Goal: Transaction & Acquisition: Purchase product/service

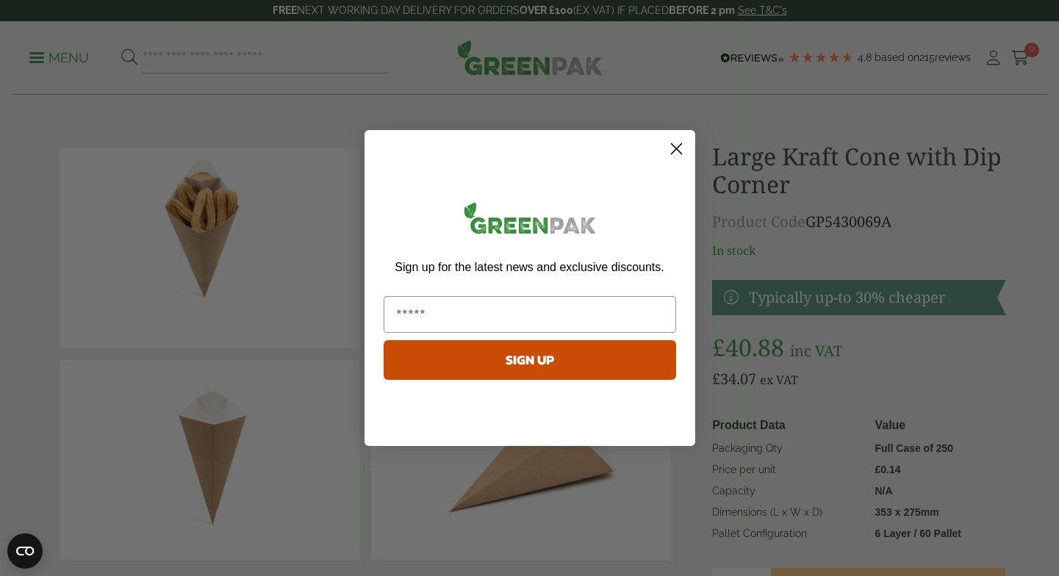
click at [677, 154] on circle "Close dialog" at bounding box center [676, 149] width 24 height 24
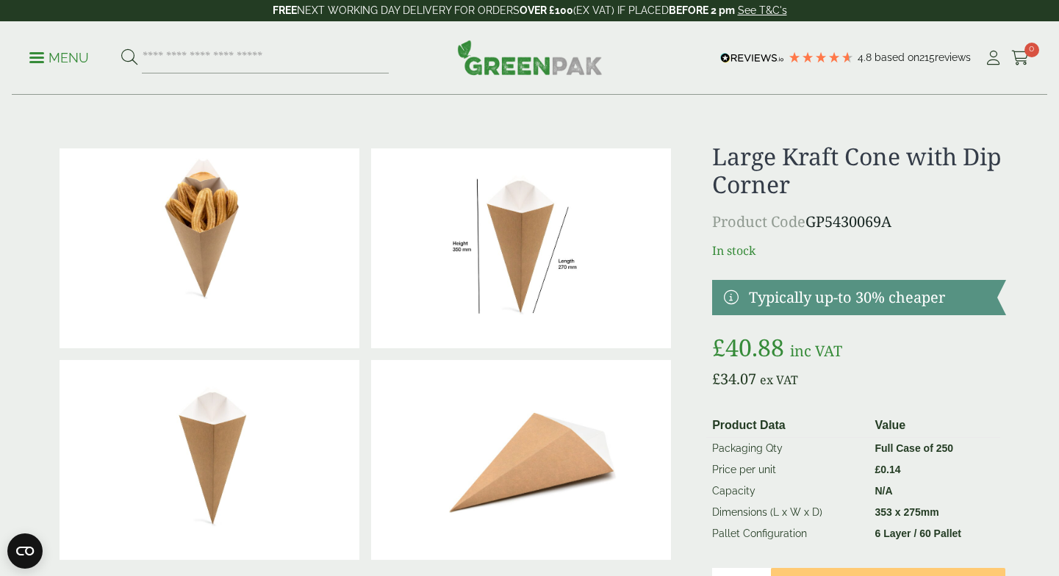
click at [204, 231] on img at bounding box center [210, 248] width 300 height 200
drag, startPoint x: 782, startPoint y: 159, endPoint x: 904, endPoint y: 160, distance: 122.0
click at [904, 160] on h1 "Large Kraft Cone with Dip Corner" at bounding box center [858, 171] width 293 height 57
copy h1 "Kraft Cone"
click at [265, 57] on input "search" at bounding box center [265, 58] width 247 height 31
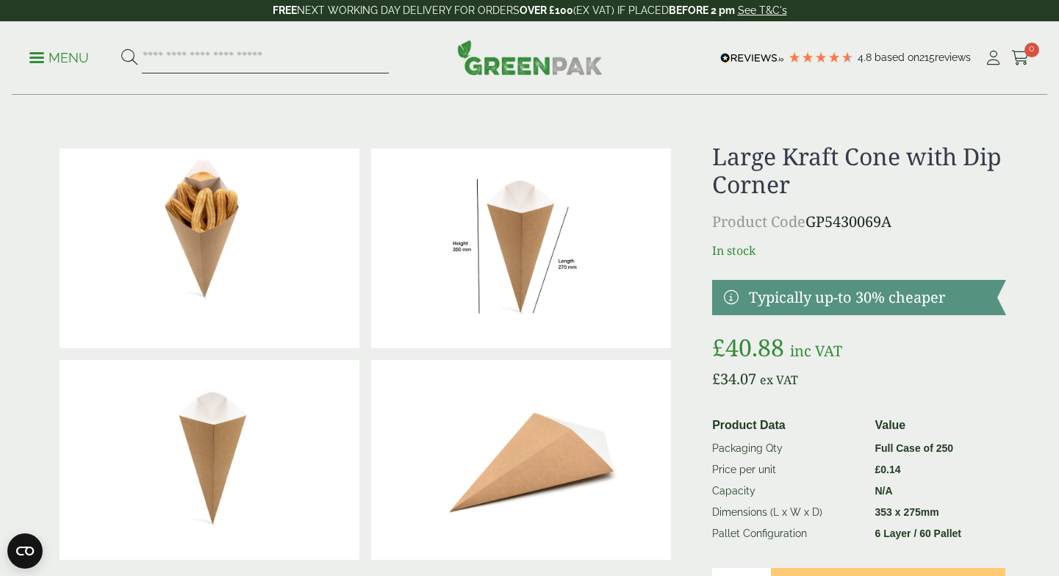
paste input "**********"
type input "**********"
click at [129, 57] on button at bounding box center [129, 57] width 16 height 19
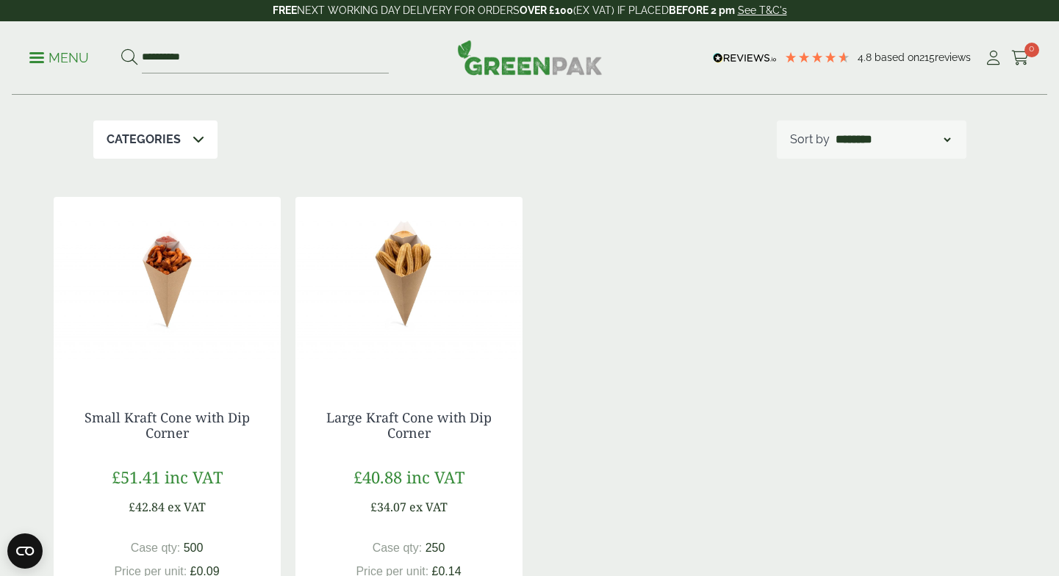
scroll to position [193, 0]
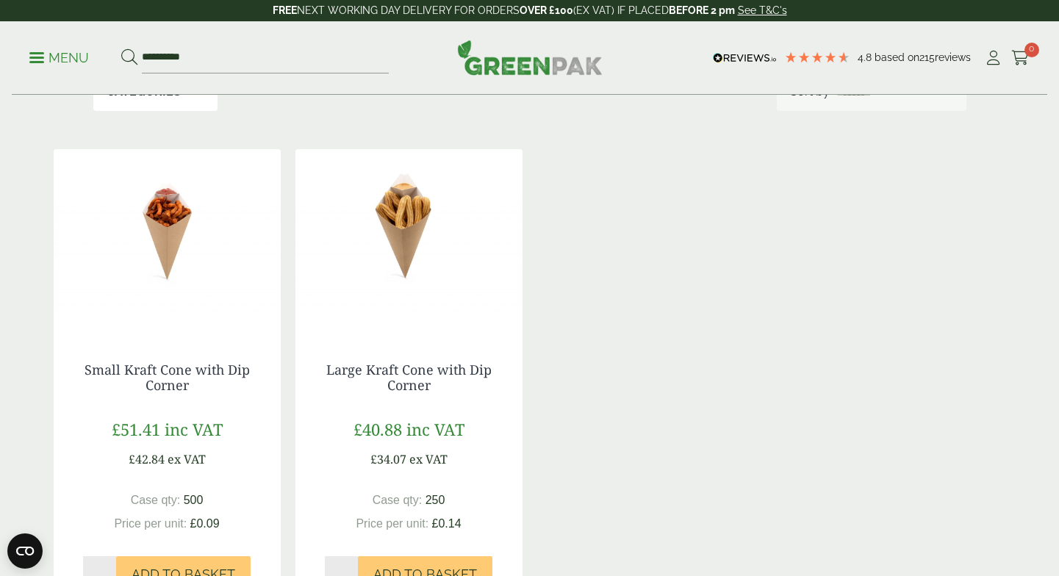
click at [167, 238] on img at bounding box center [167, 241] width 227 height 184
